Goal: Task Accomplishment & Management: Manage account settings

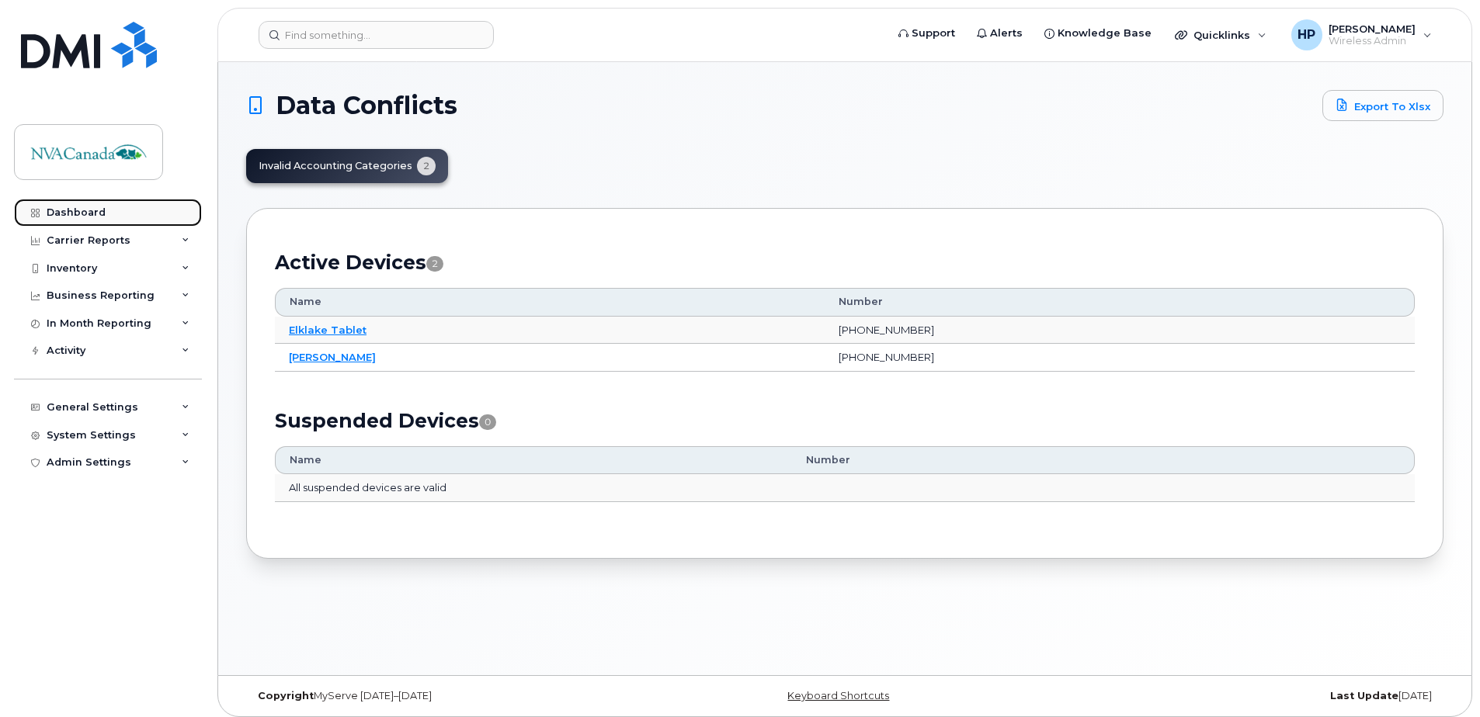
click at [116, 199] on link "Dashboard" at bounding box center [108, 213] width 188 height 28
click at [116, 215] on link "Dashboard" at bounding box center [108, 213] width 188 height 28
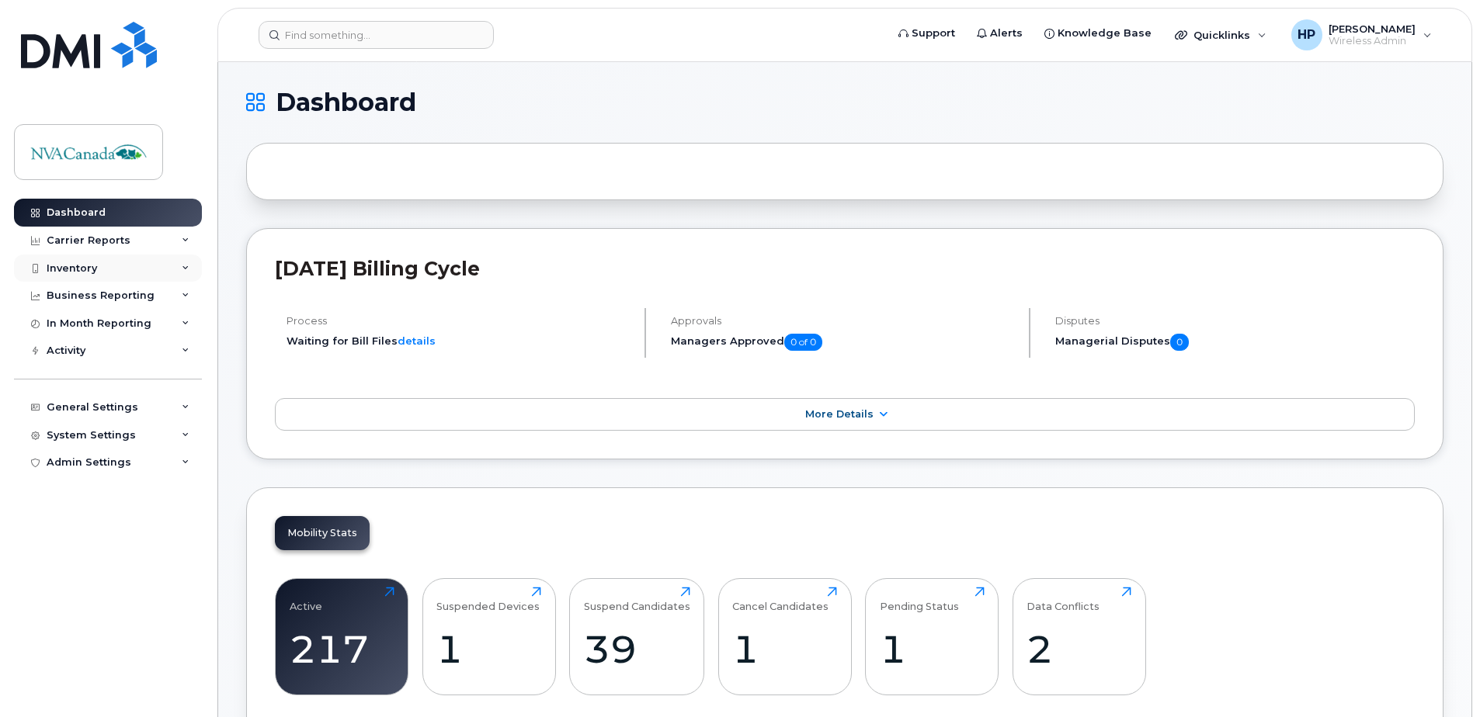
click at [110, 277] on div "Inventory" at bounding box center [108, 269] width 188 height 28
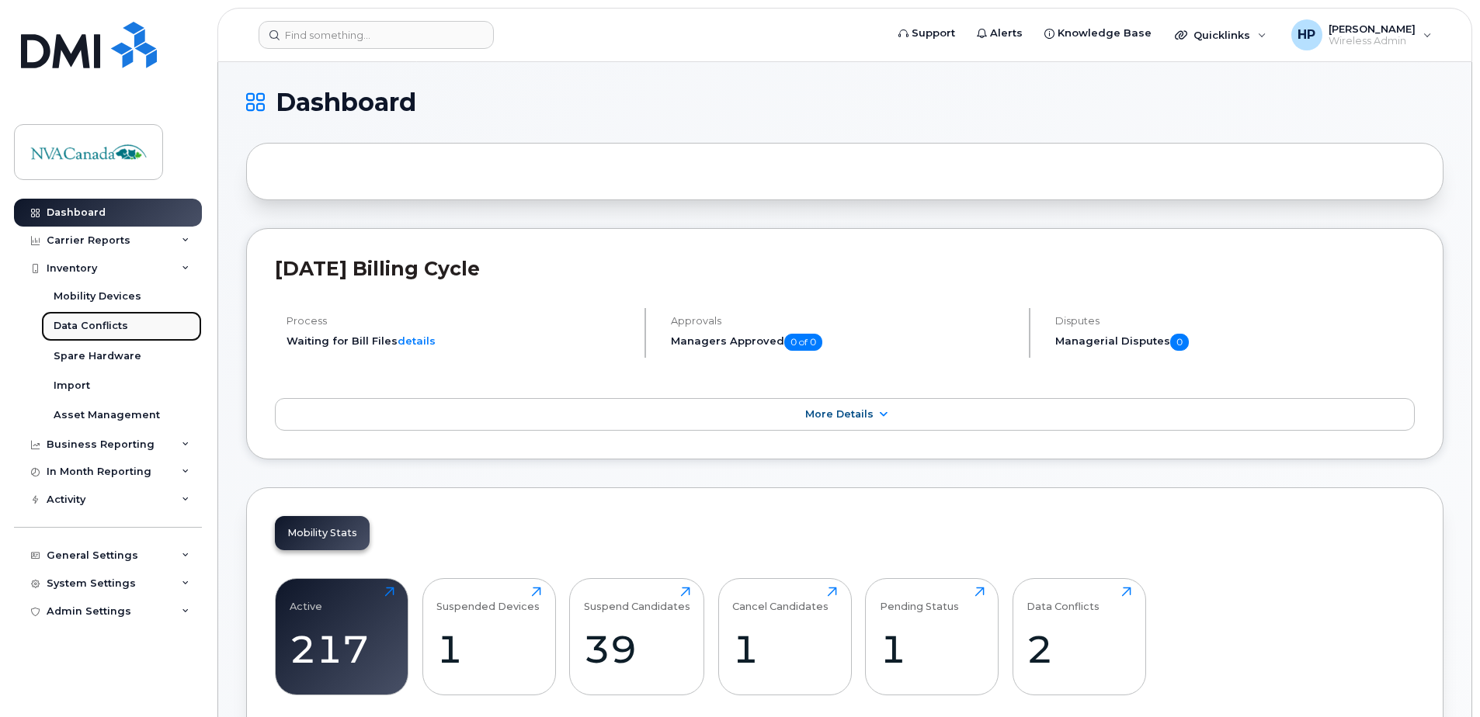
click at [106, 325] on div "Data Conflicts" at bounding box center [91, 326] width 75 height 14
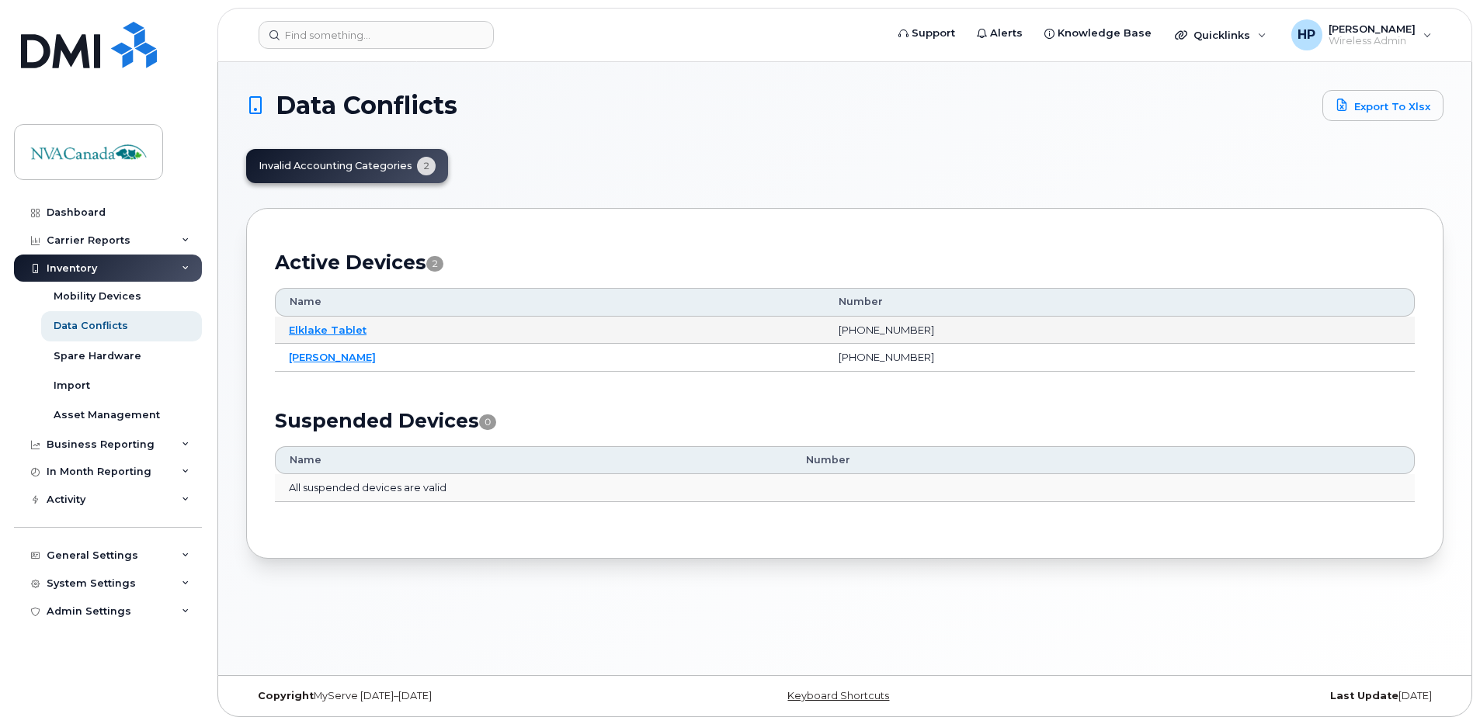
click at [344, 338] on td "Elklake Tablet" at bounding box center [550, 331] width 550 height 28
click at [342, 332] on link "Elklake Tablet" at bounding box center [328, 330] width 78 height 12
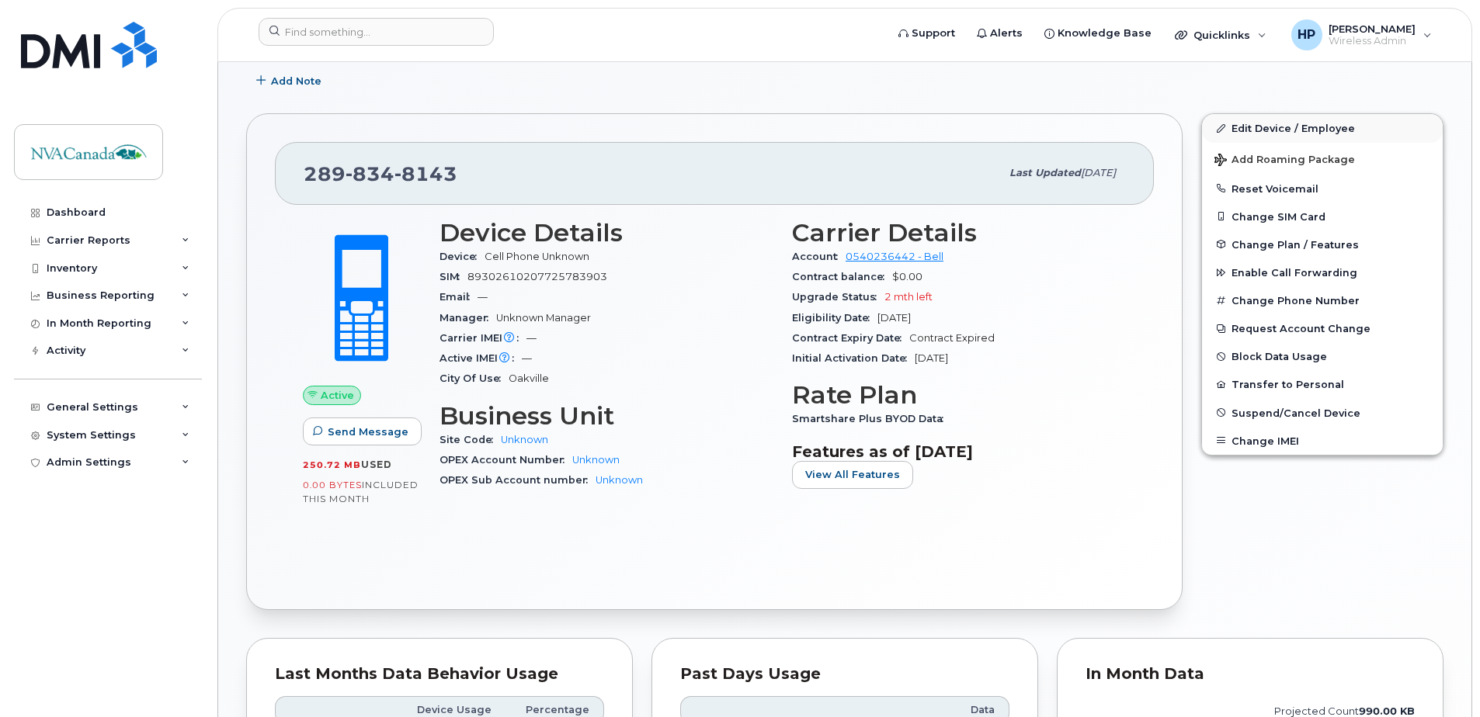
scroll to position [233, 0]
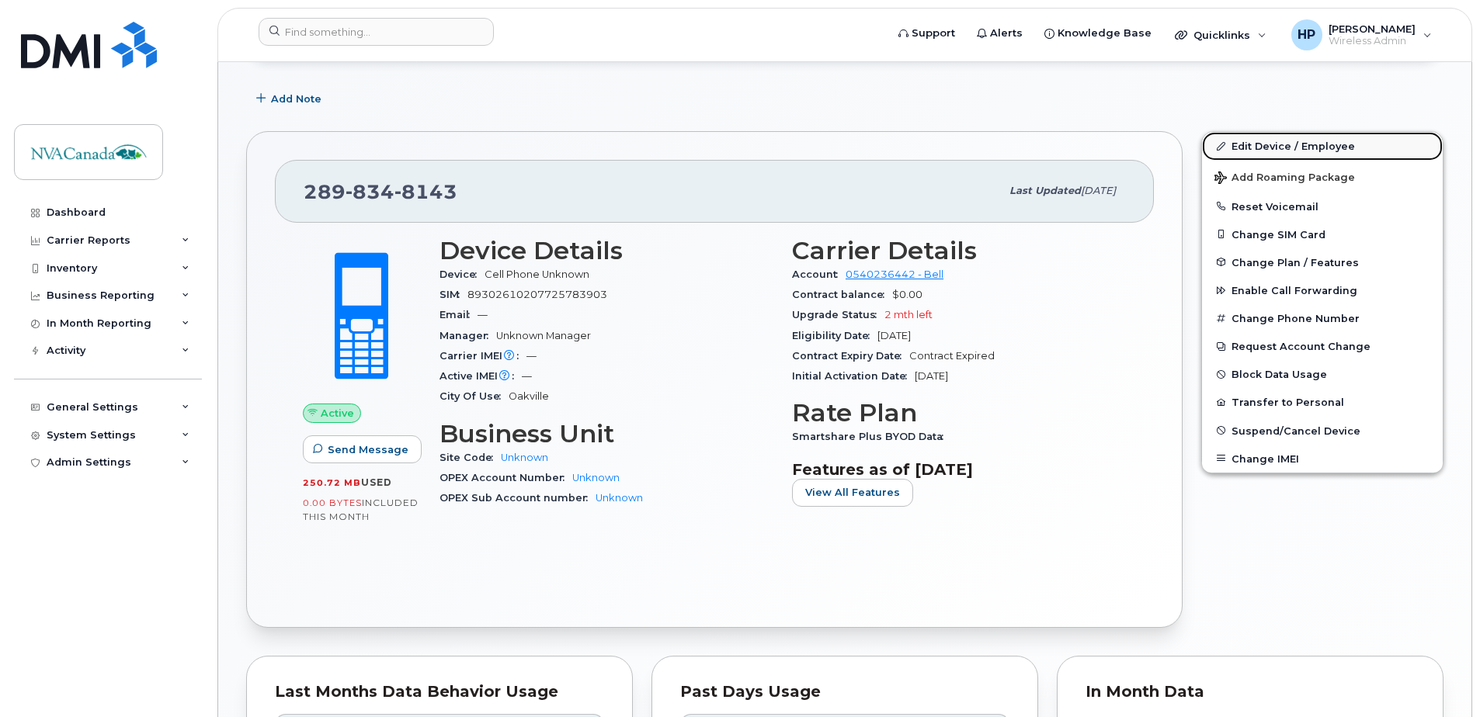
click at [1276, 144] on link "Edit Device / Employee" at bounding box center [1322, 146] width 241 height 28
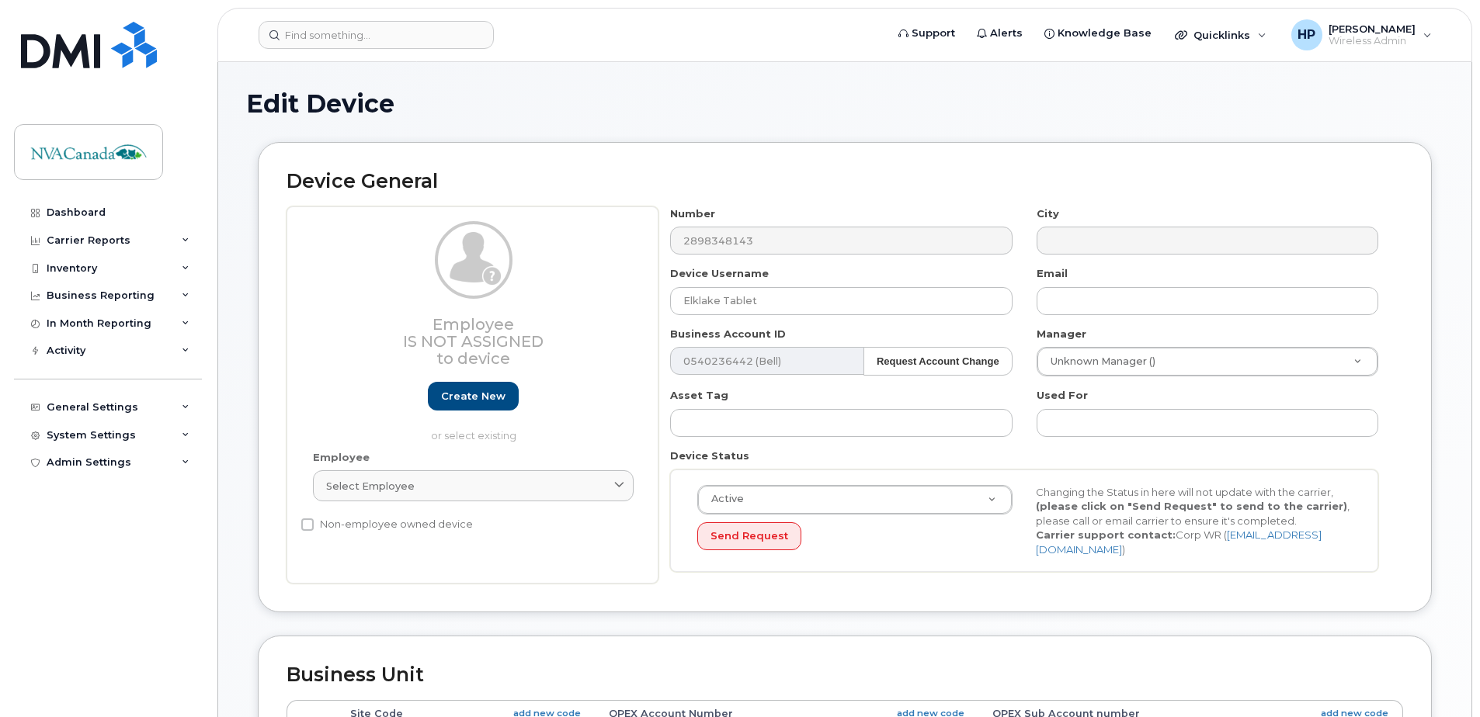
select select "34922019"
select select "34922020"
select select "34922021"
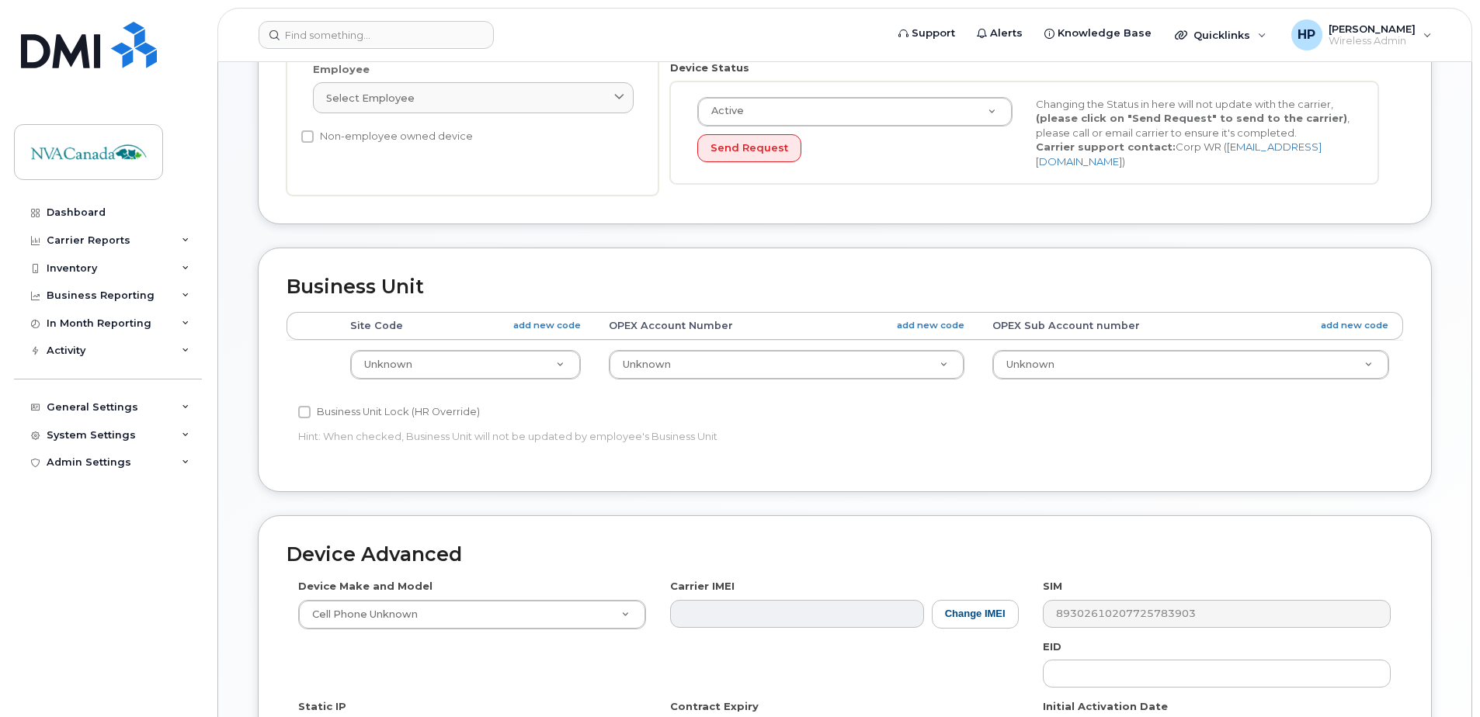
click at [469, 387] on td "Unknown 700 700051 701 702 7037 704 7043 7046 7047 7048 7049 7050 7053 7054 705…" at bounding box center [465, 364] width 258 height 49
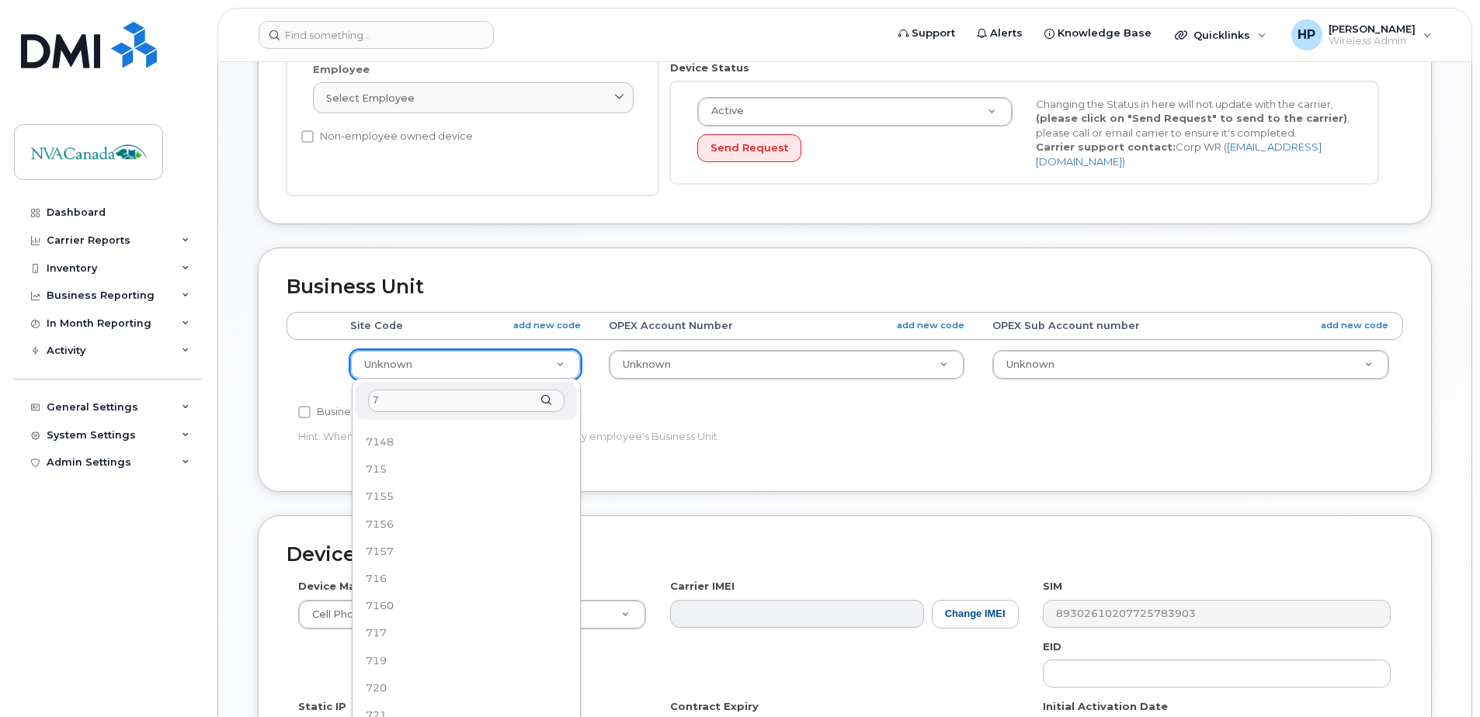
scroll to position [0, 0]
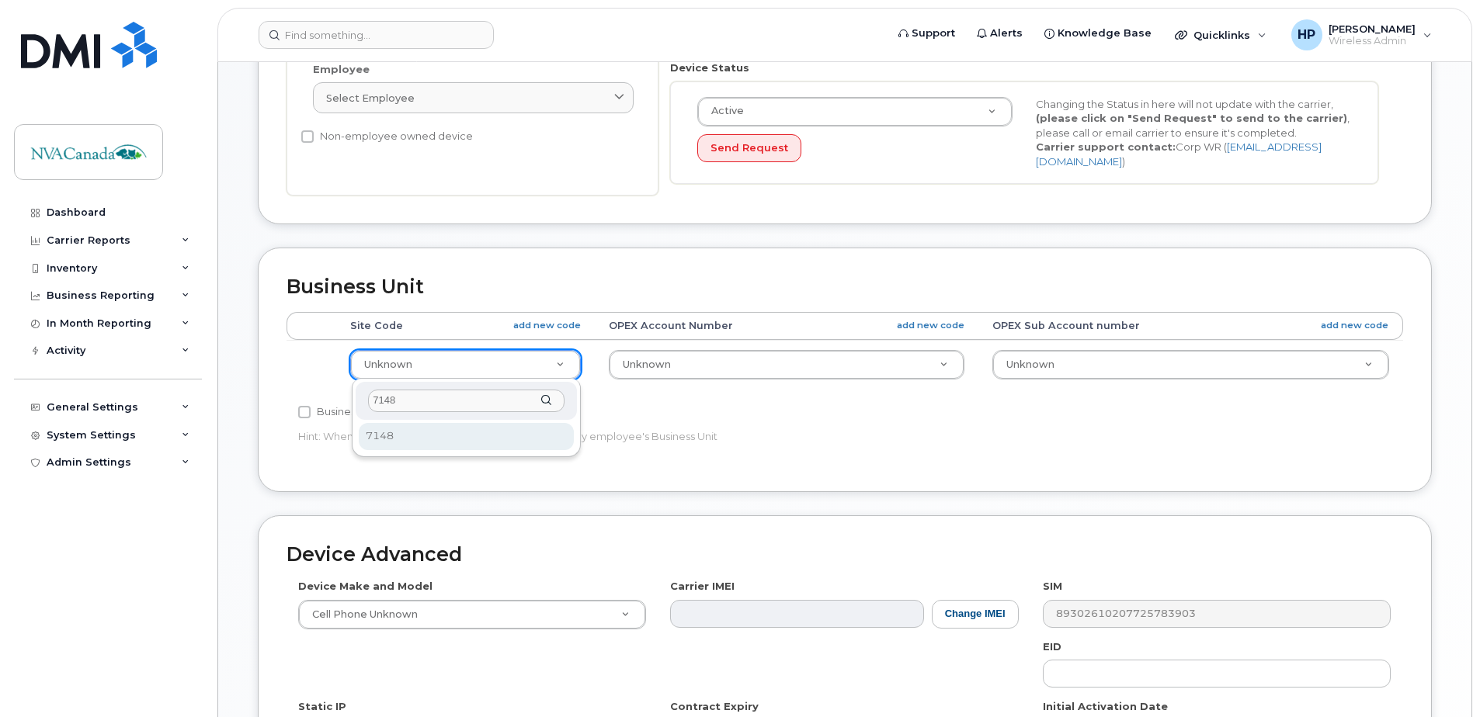
type input "7148"
select select "34922027"
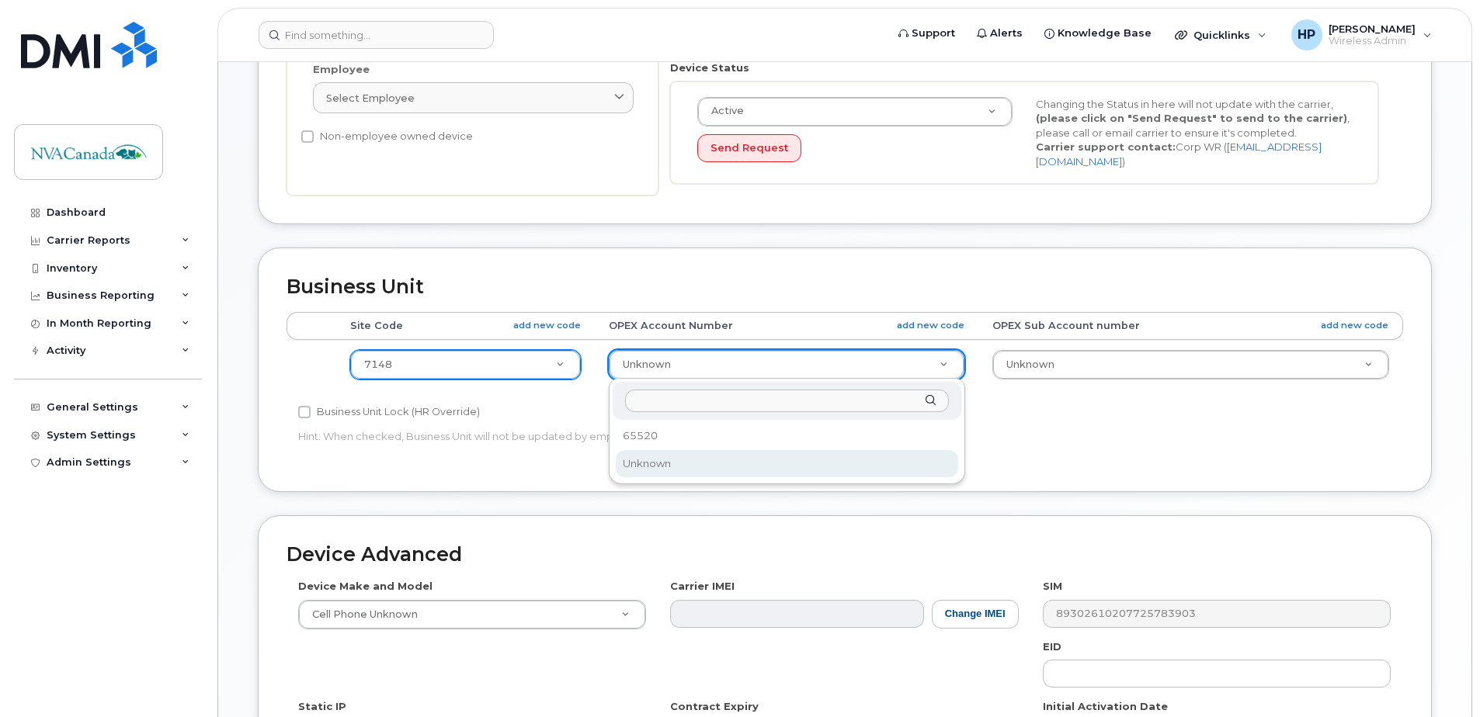
drag, startPoint x: 627, startPoint y: 369, endPoint x: 668, endPoint y: 373, distance: 40.6
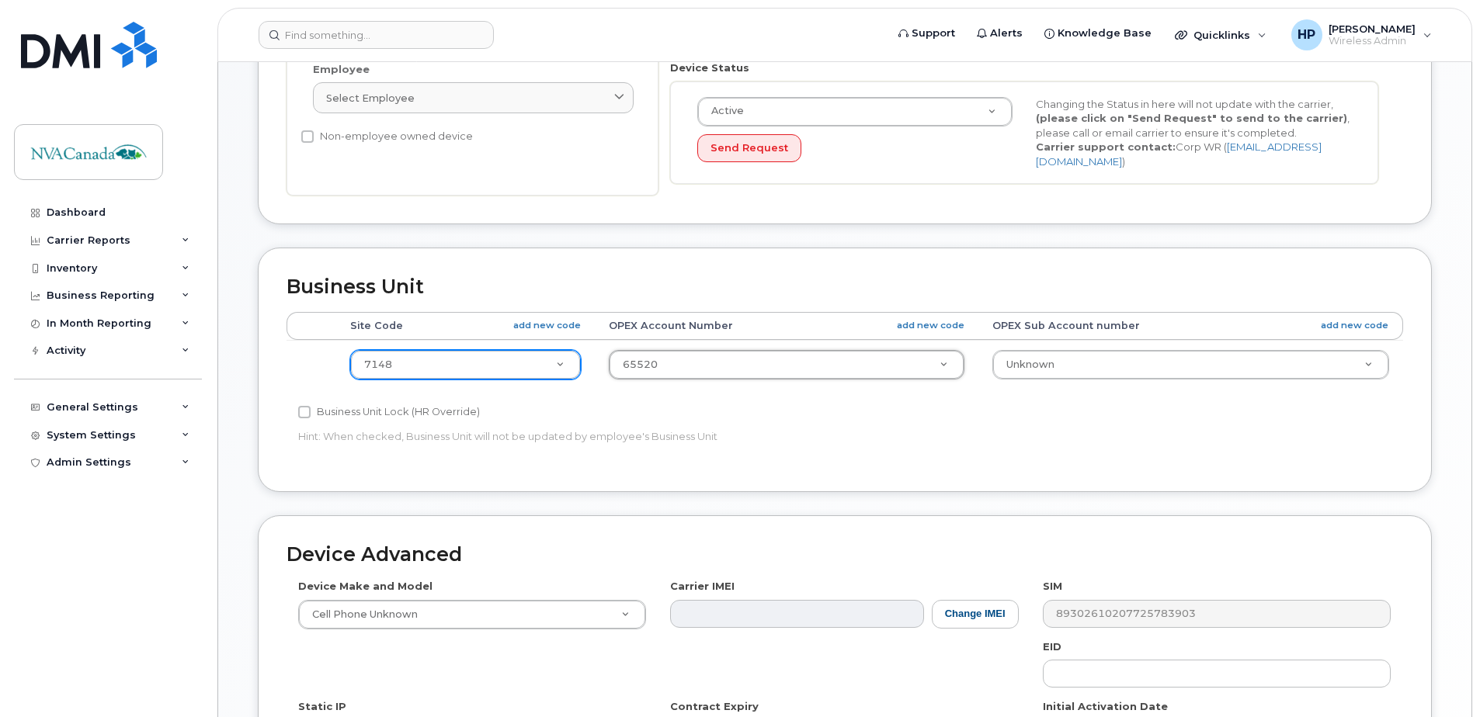
select select "34922085"
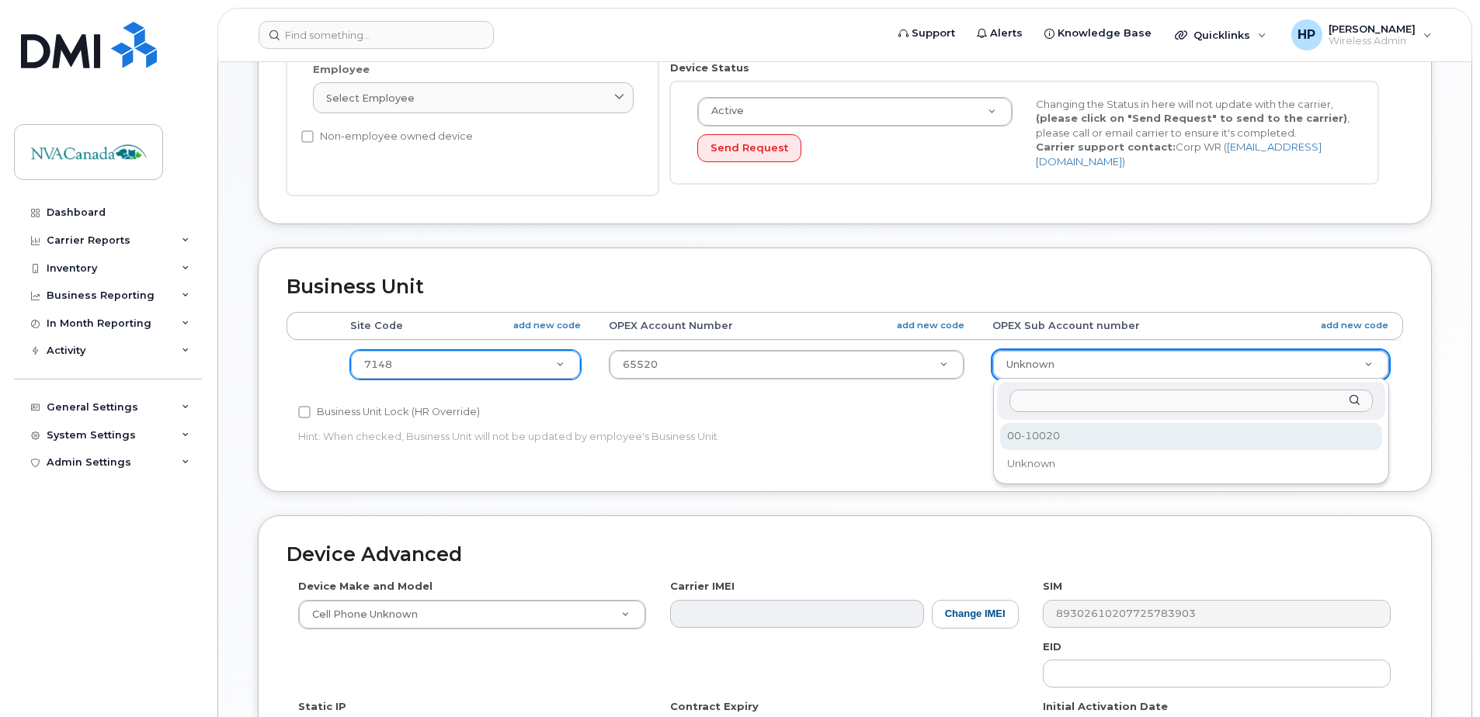
select select "34922086"
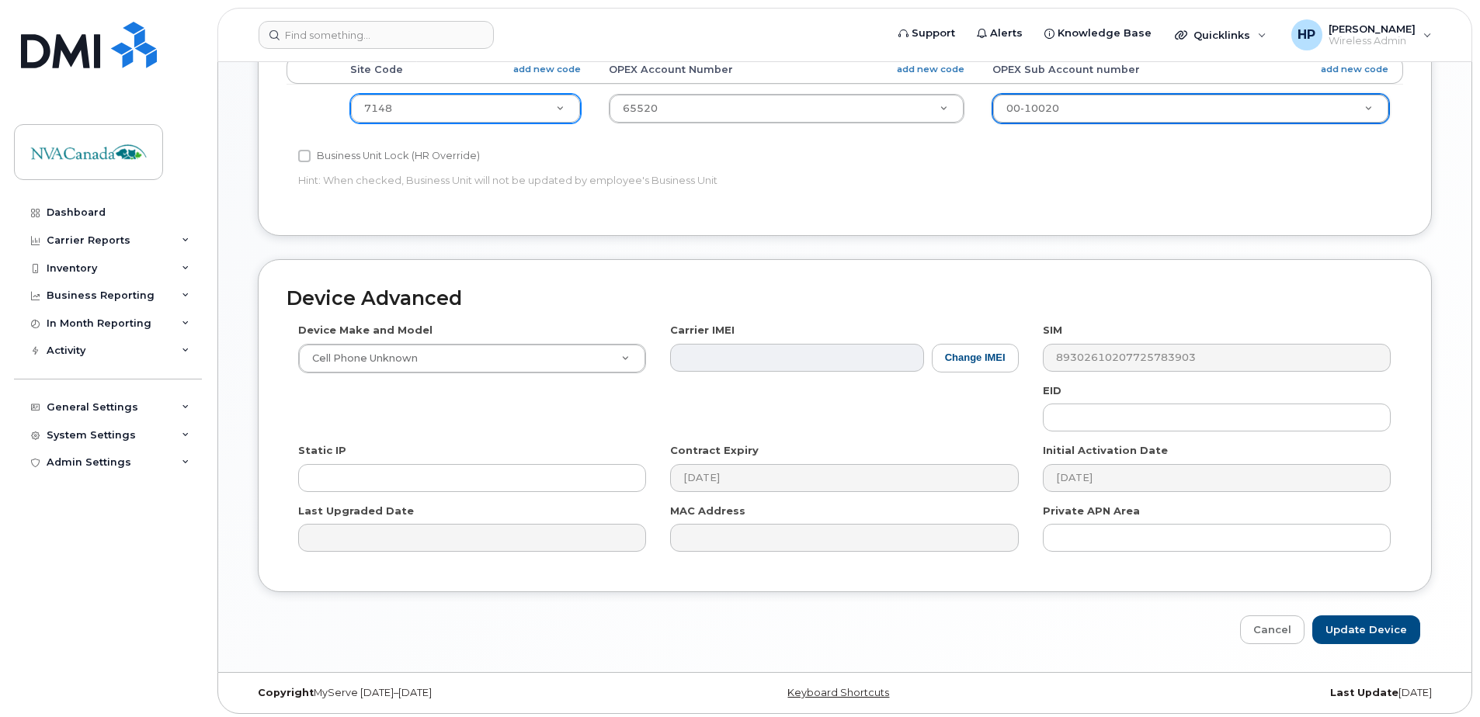
scroll to position [649, 0]
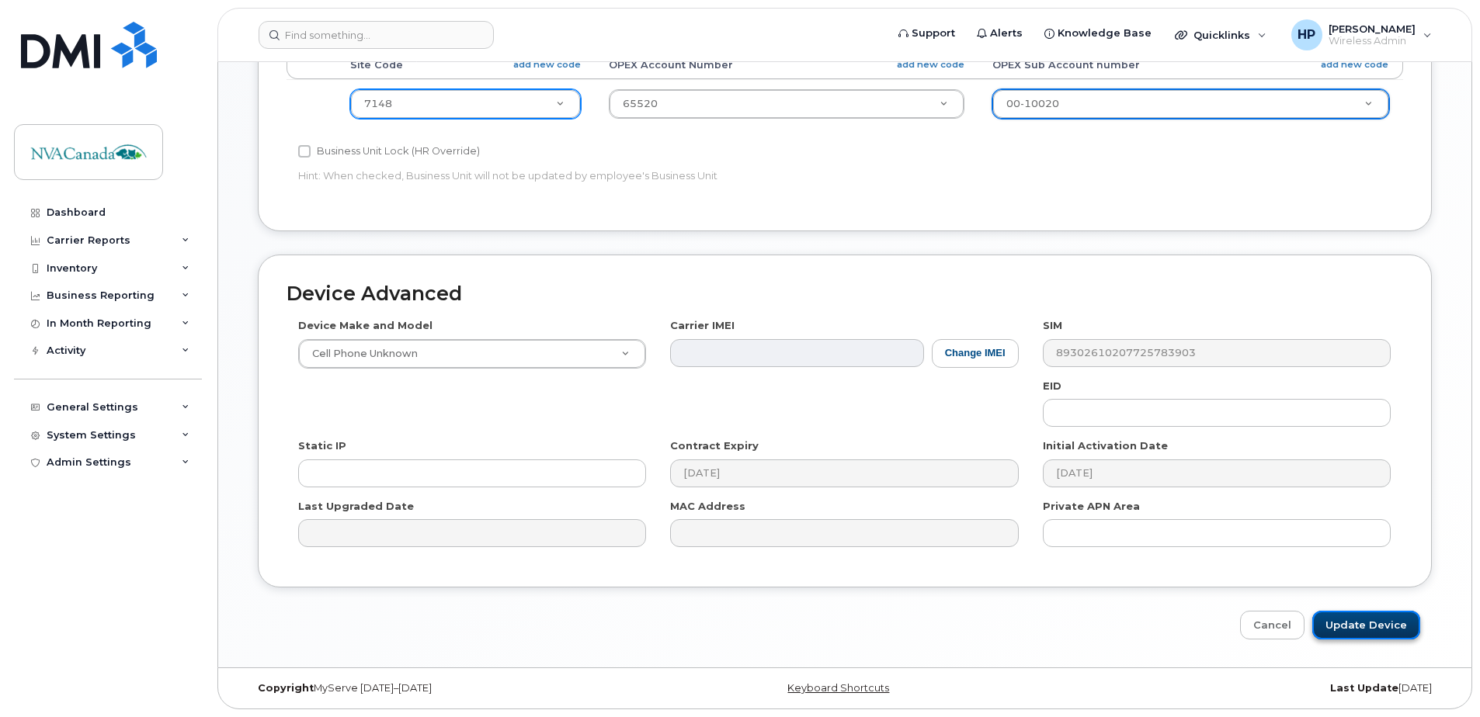
click at [1341, 613] on input "Update Device" at bounding box center [1366, 625] width 108 height 29
type input "Saving..."
